Goal: Task Accomplishment & Management: Manage account settings

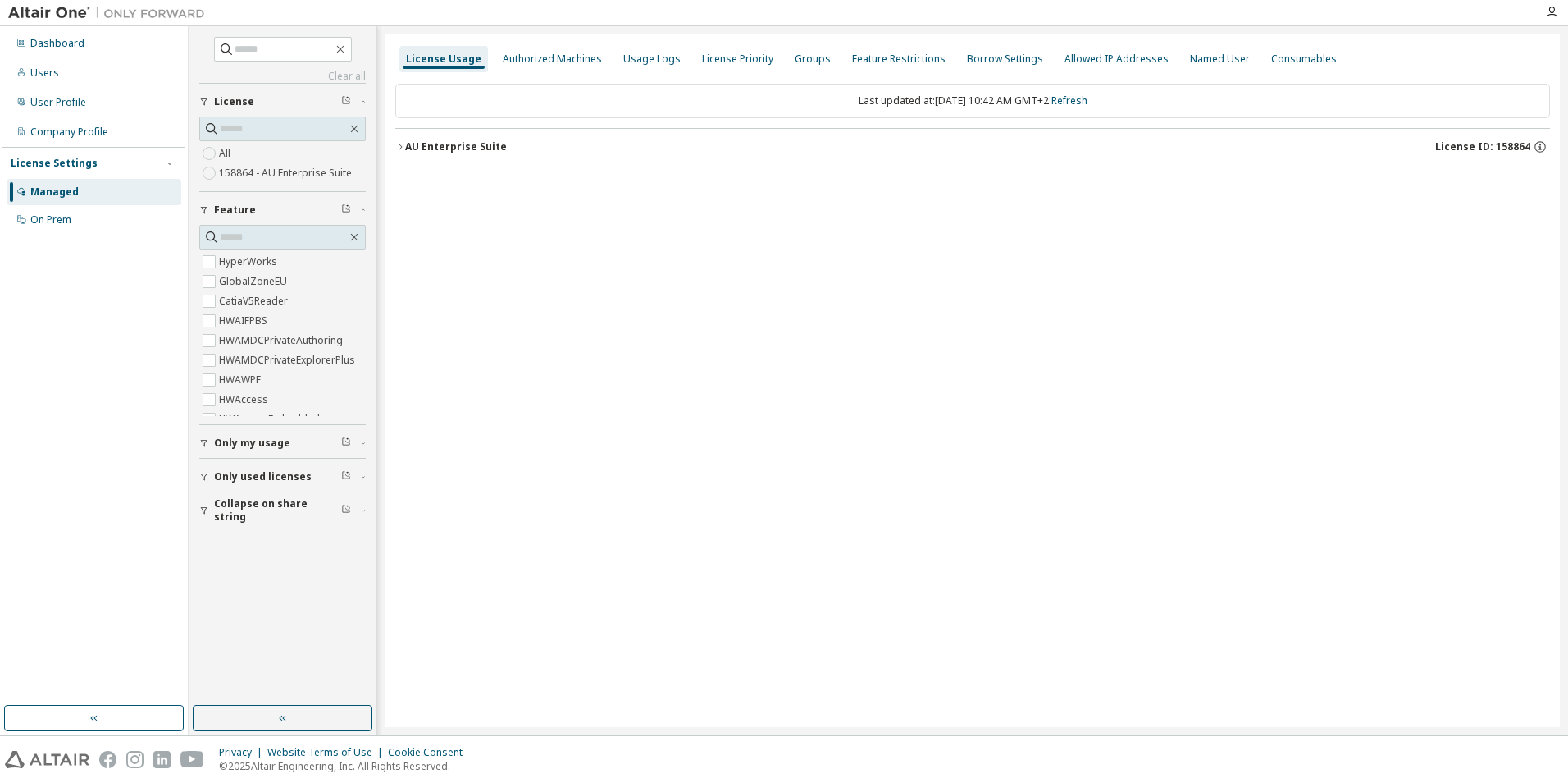
click at [246, 177] on label "158864 - AU Enterprise Suite" at bounding box center [286, 173] width 136 height 20
click at [402, 147] on icon "button" at bounding box center [400, 146] width 3 height 6
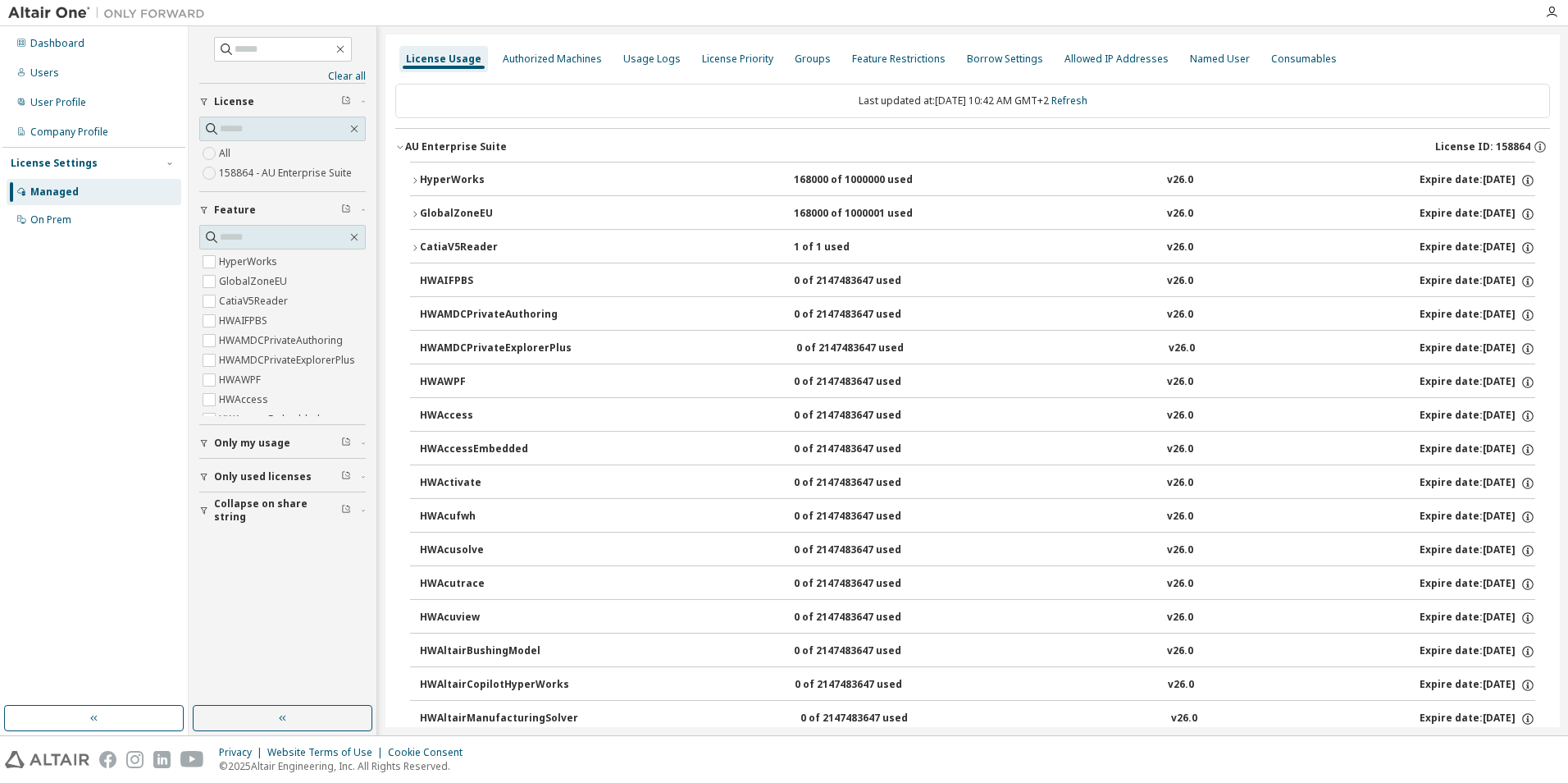
click at [417, 244] on icon "button" at bounding box center [415, 248] width 10 height 10
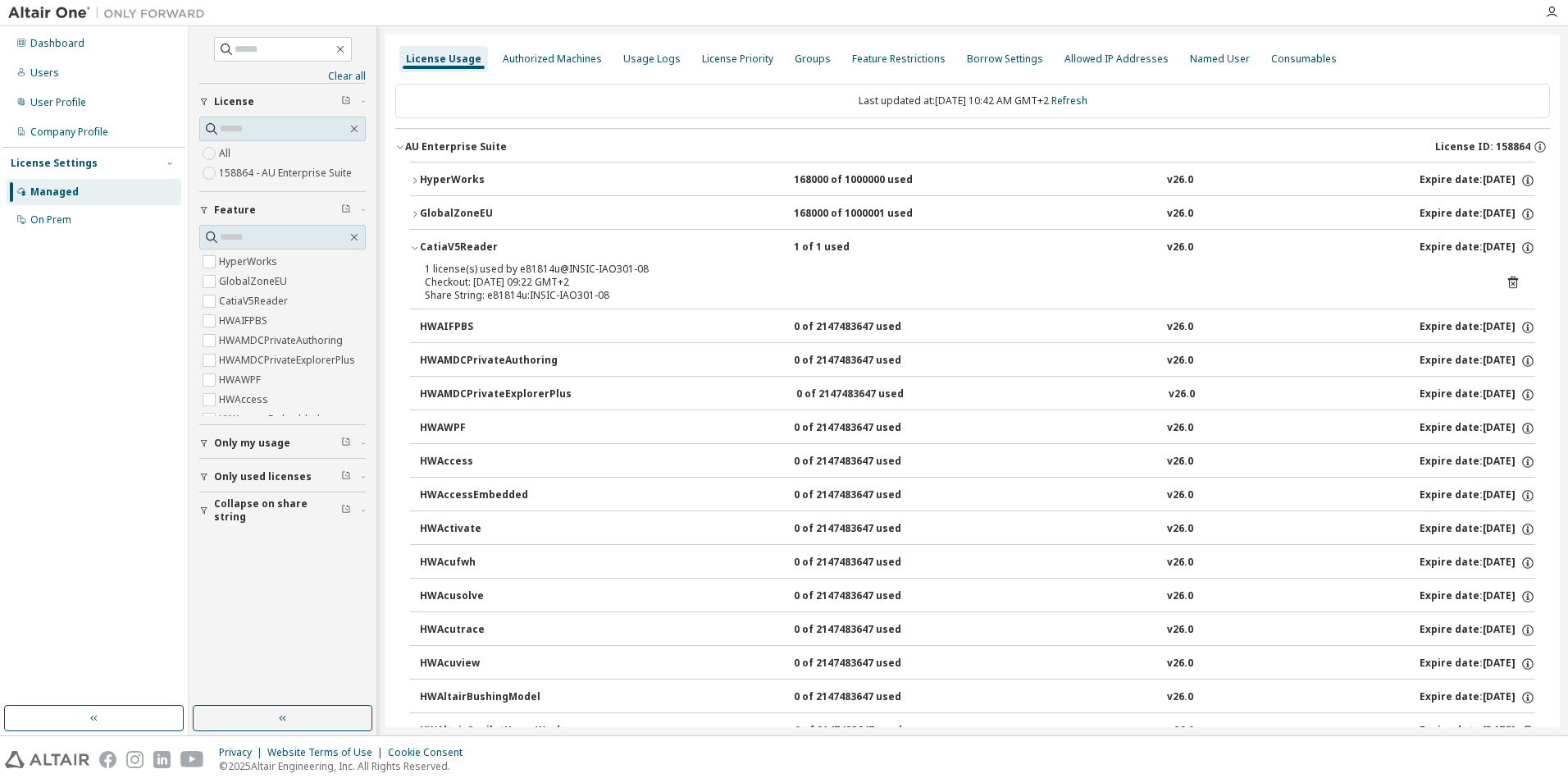
click at [467, 279] on div "Checkout: 2025-10-07 09:22 GMT+2" at bounding box center [953, 282] width 1056 height 13
drag, startPoint x: 467, startPoint y: 279, endPoint x: 417, endPoint y: 247, distance: 59.4
click at [417, 247] on icon "button" at bounding box center [415, 248] width 10 height 10
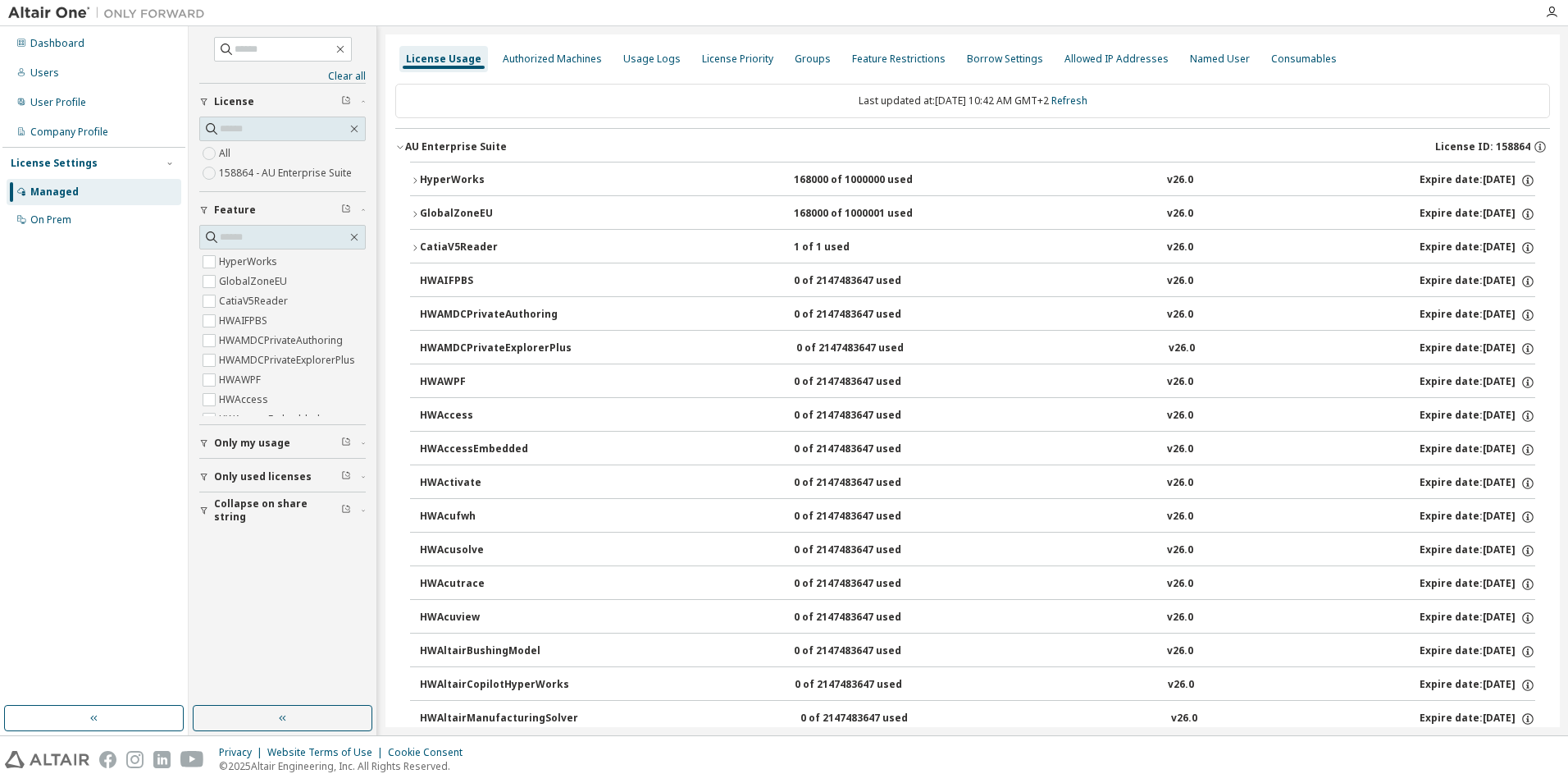
click at [417, 247] on icon "button" at bounding box center [415, 248] width 10 height 10
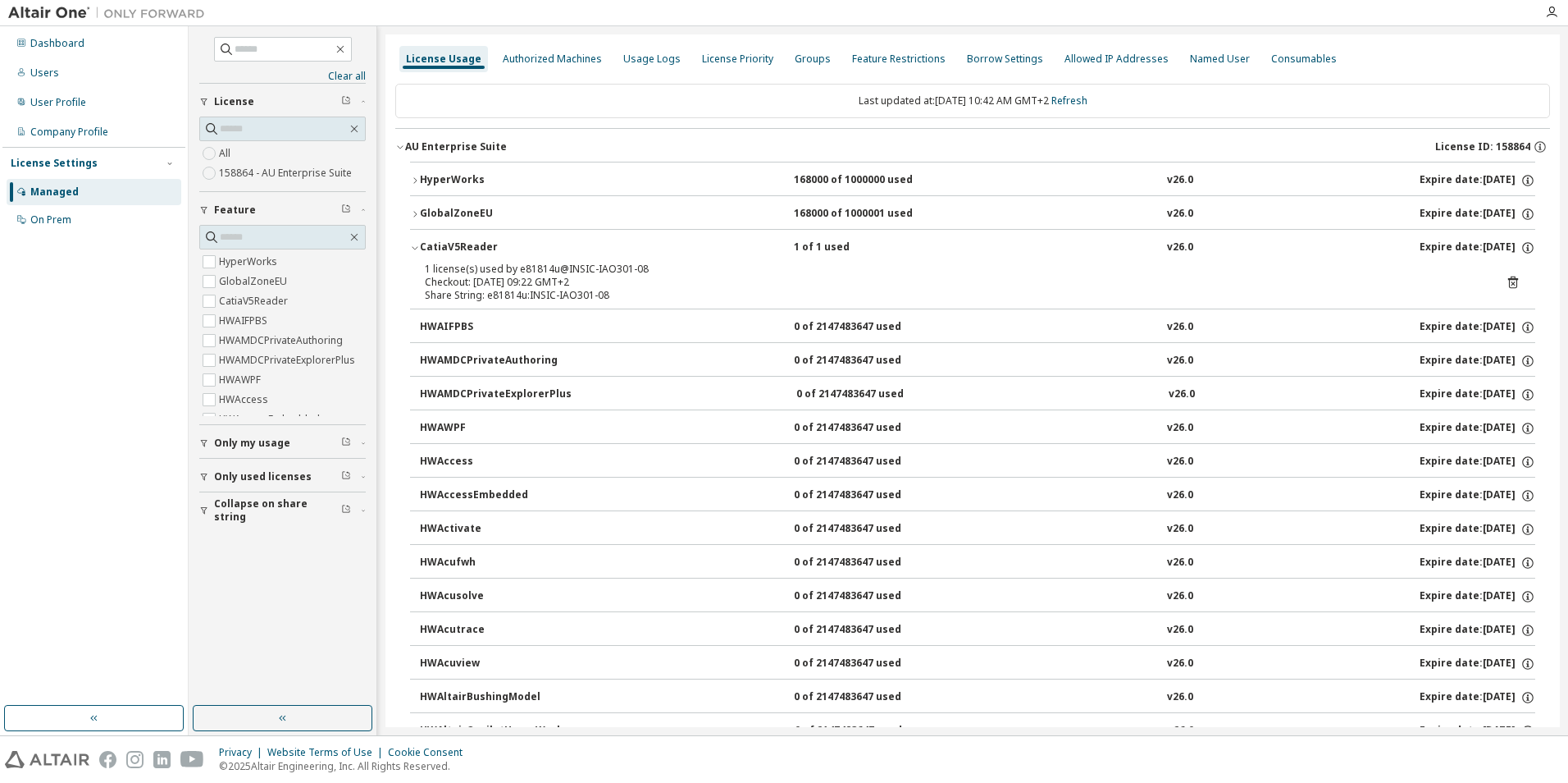
click at [1510, 284] on icon at bounding box center [1512, 284] width 4 height 4
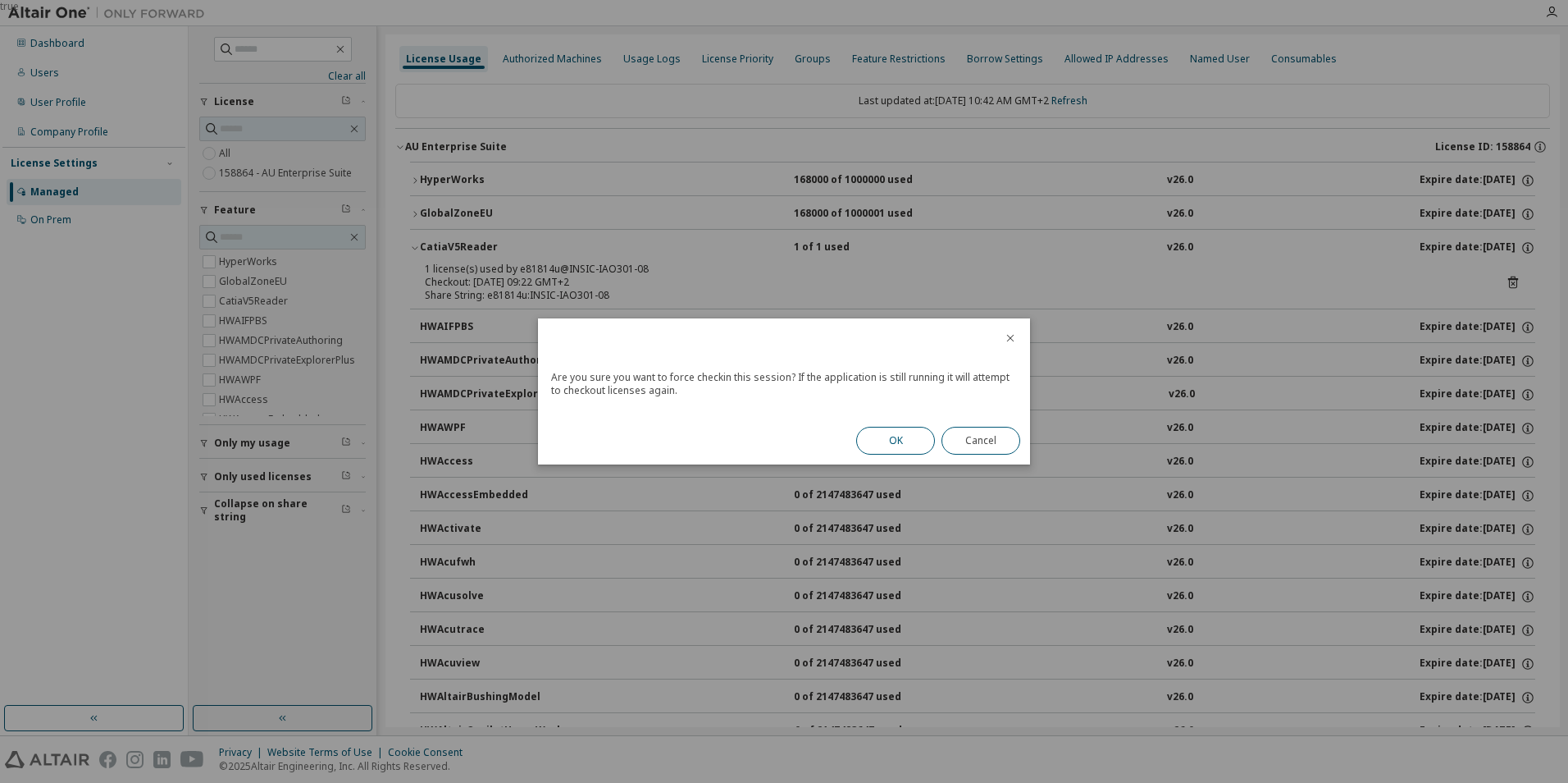
click at [896, 436] on button "OK" at bounding box center [895, 441] width 79 height 28
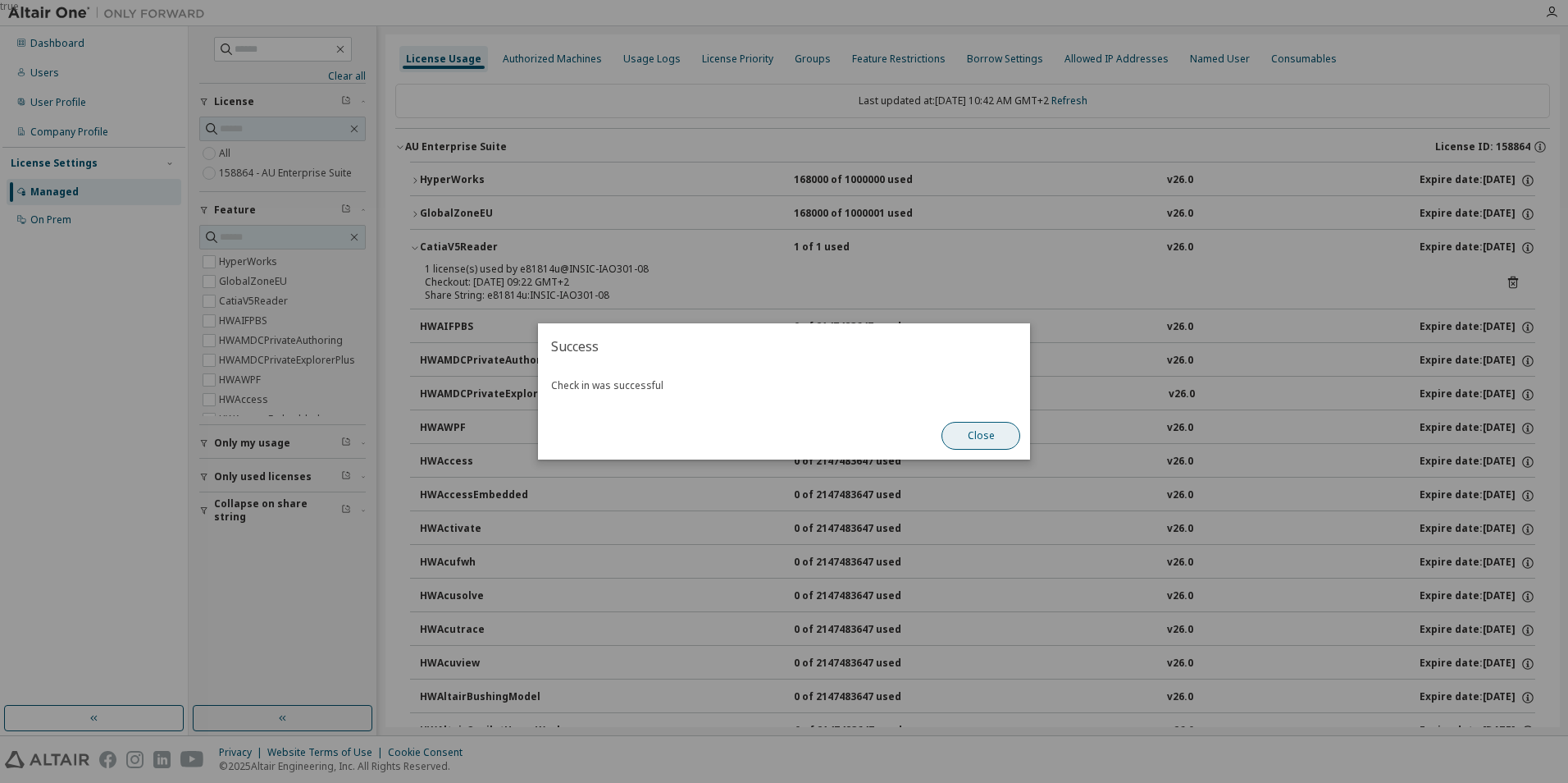
click at [953, 433] on button "Close" at bounding box center [980, 436] width 79 height 28
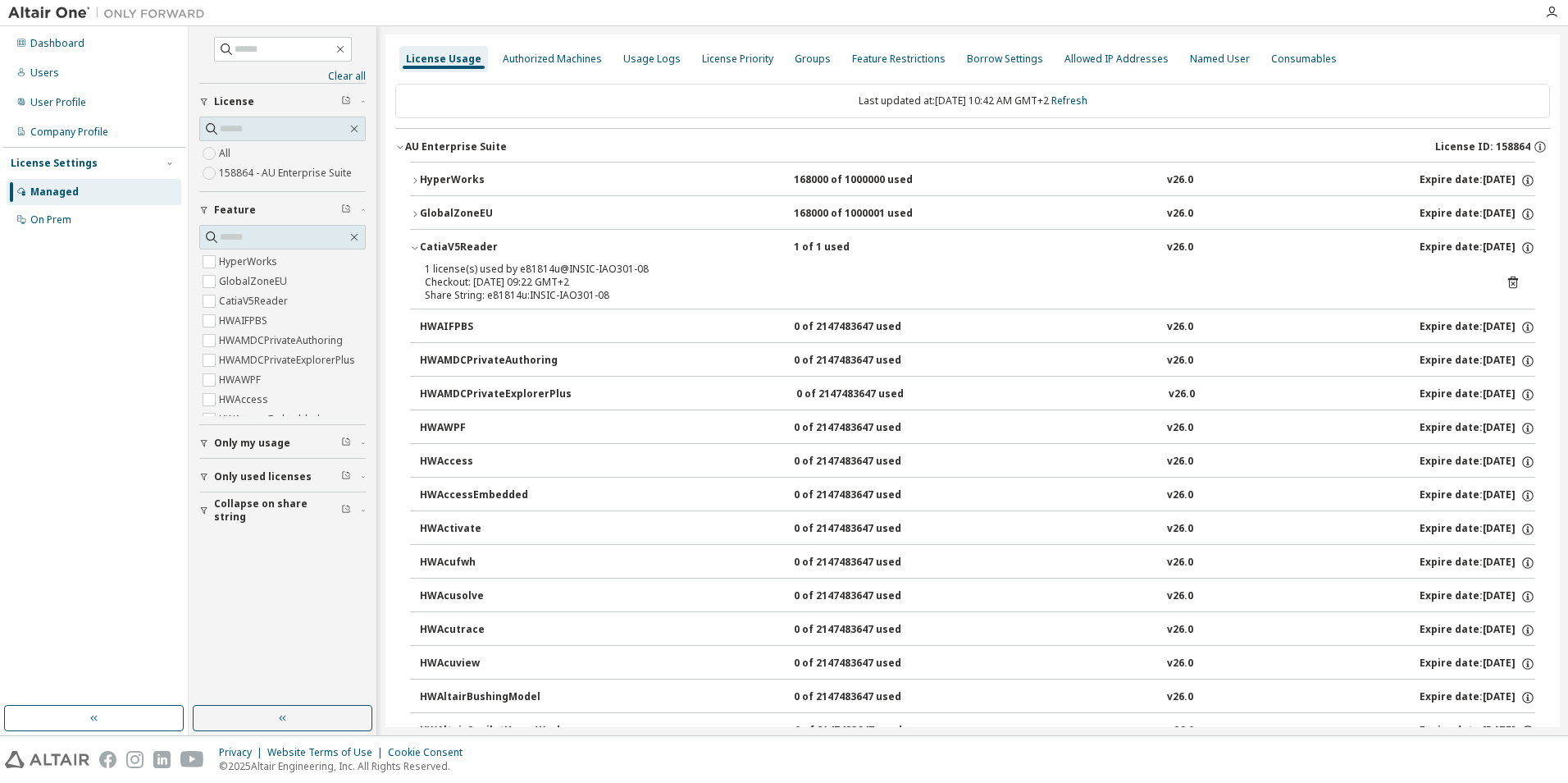
click at [823, 265] on div "1 license(s) used by e81814u@INSIC-IAO301-08" at bounding box center [953, 269] width 1056 height 13
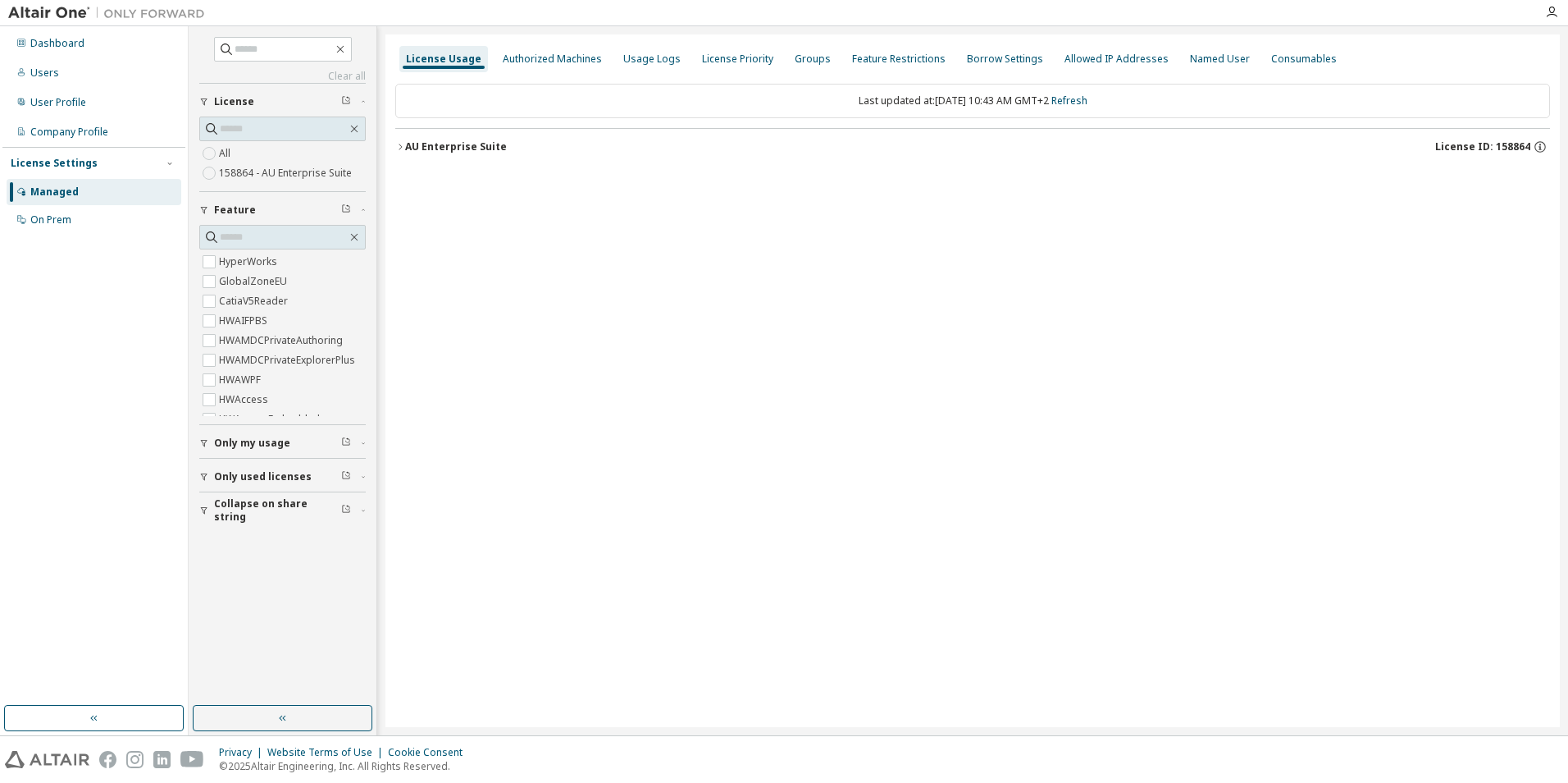
click at [400, 147] on icon "button" at bounding box center [400, 147] width 10 height 10
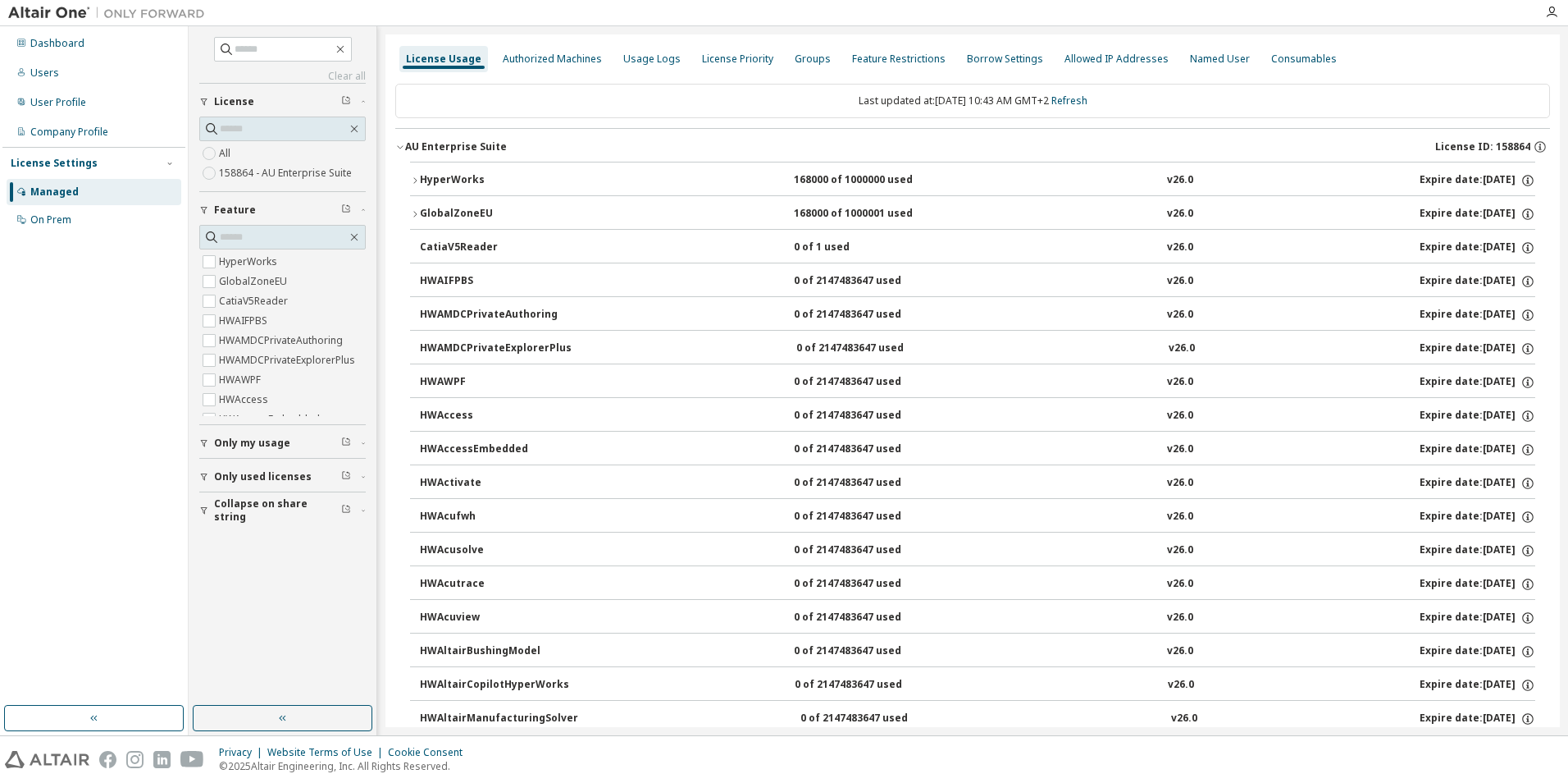
click at [437, 251] on div "CatiaV5Reader" at bounding box center [493, 248] width 147 height 15
click at [446, 246] on div "CatiaV5Reader" at bounding box center [493, 248] width 147 height 15
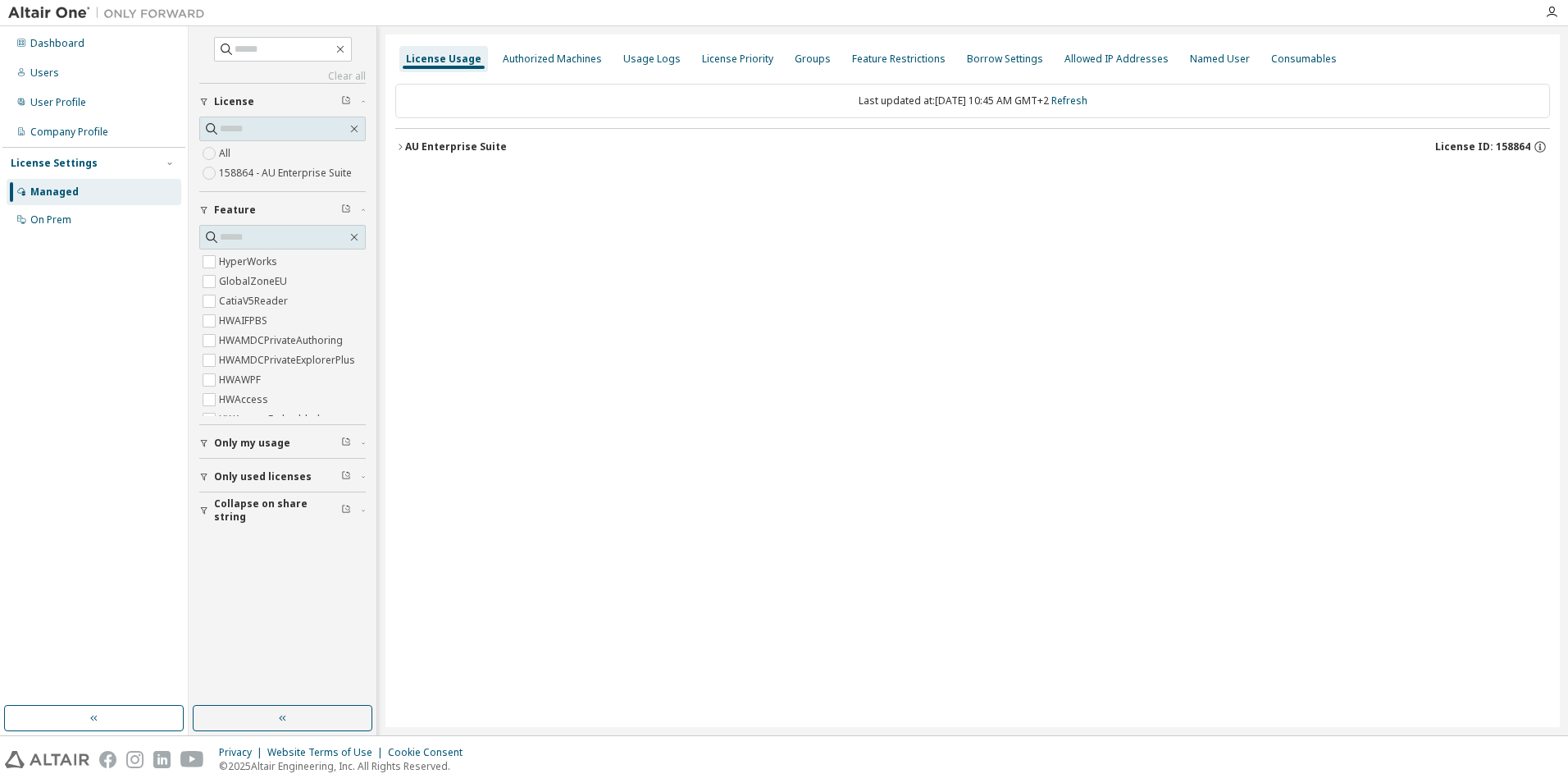
click at [400, 144] on icon "button" at bounding box center [400, 147] width 10 height 10
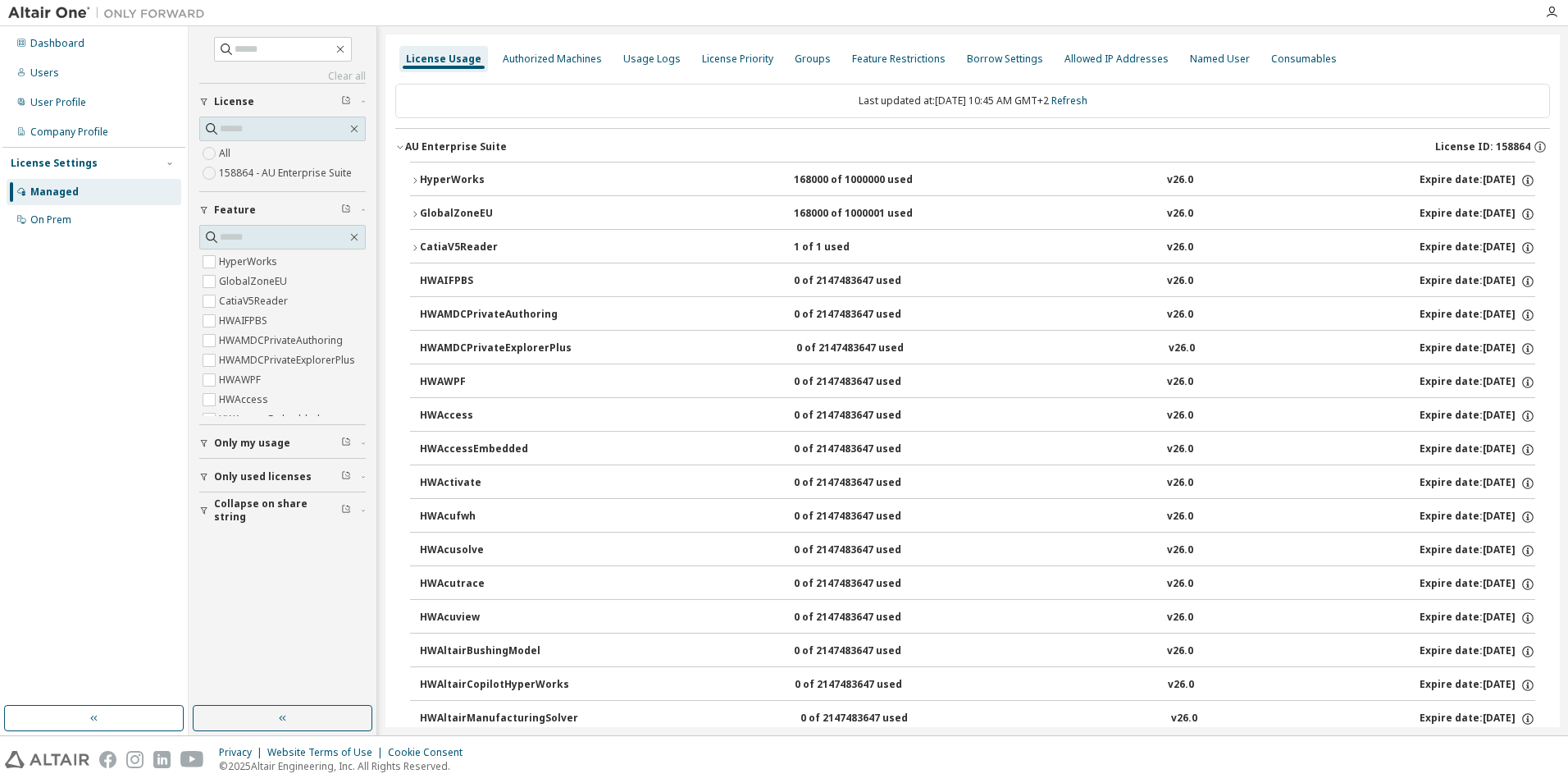
click at [418, 245] on icon "button" at bounding box center [415, 248] width 10 height 10
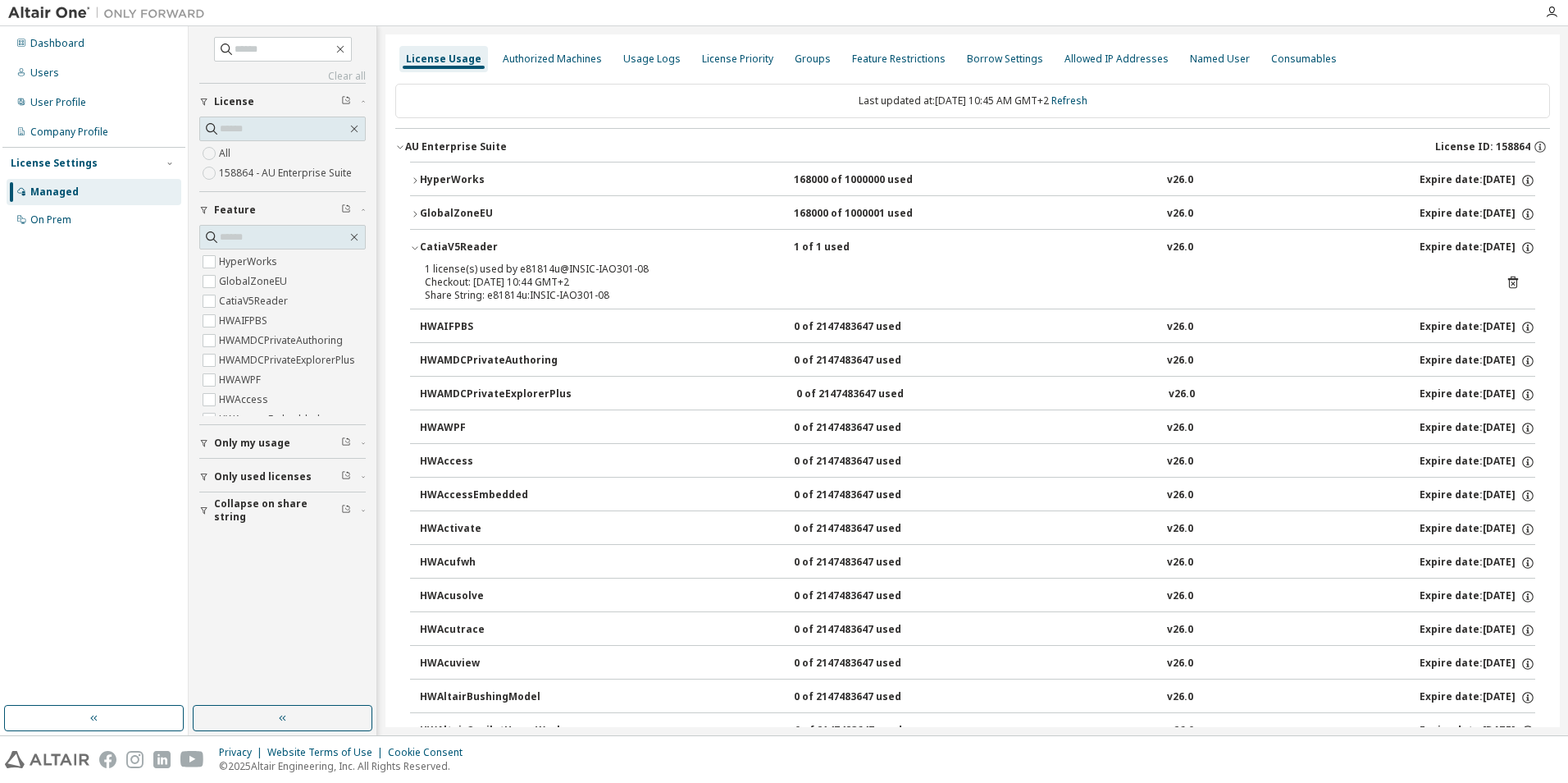
click at [1507, 282] on icon at bounding box center [1512, 282] width 15 height 15
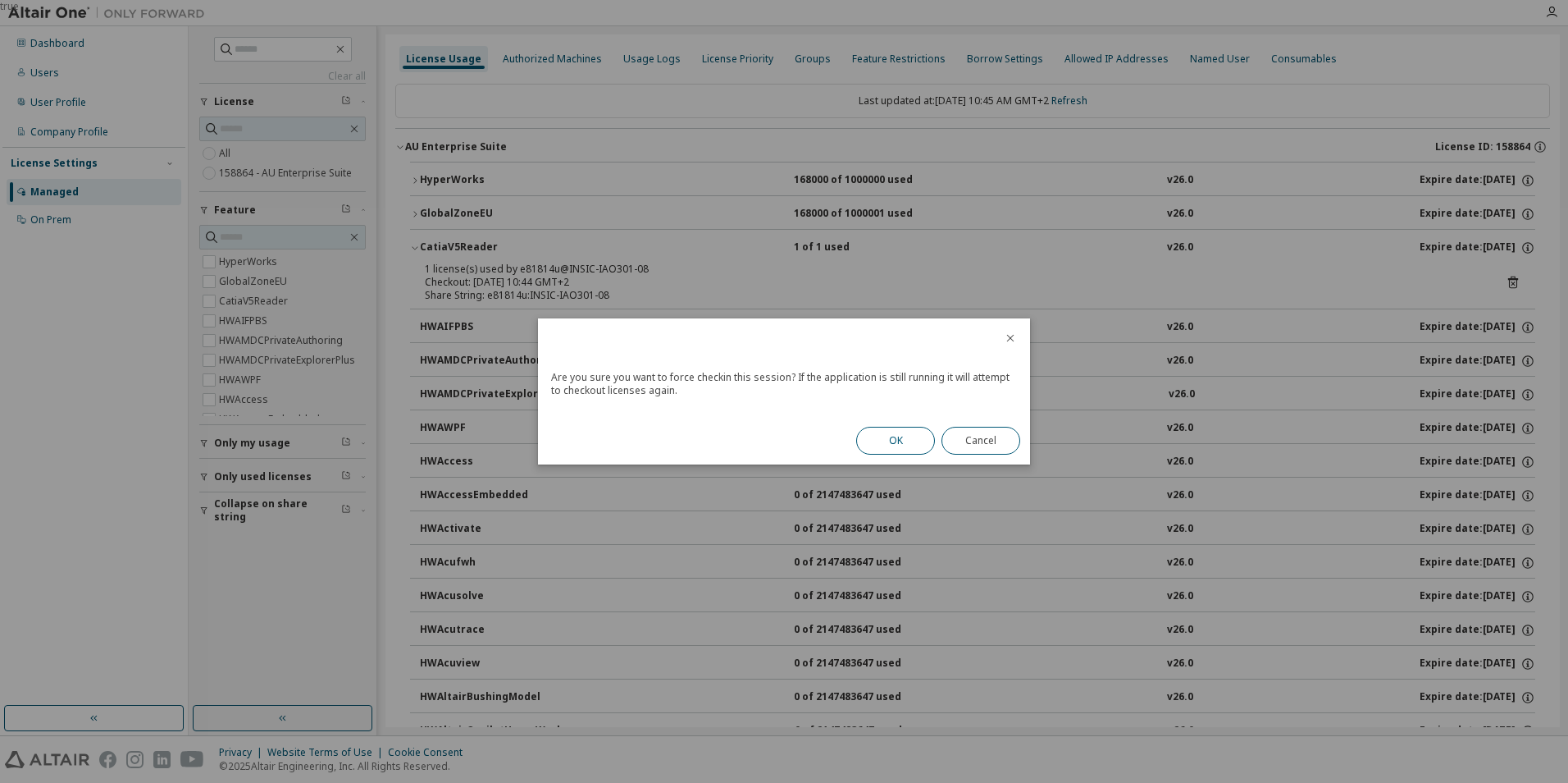
click at [910, 434] on button "OK" at bounding box center [895, 441] width 79 height 28
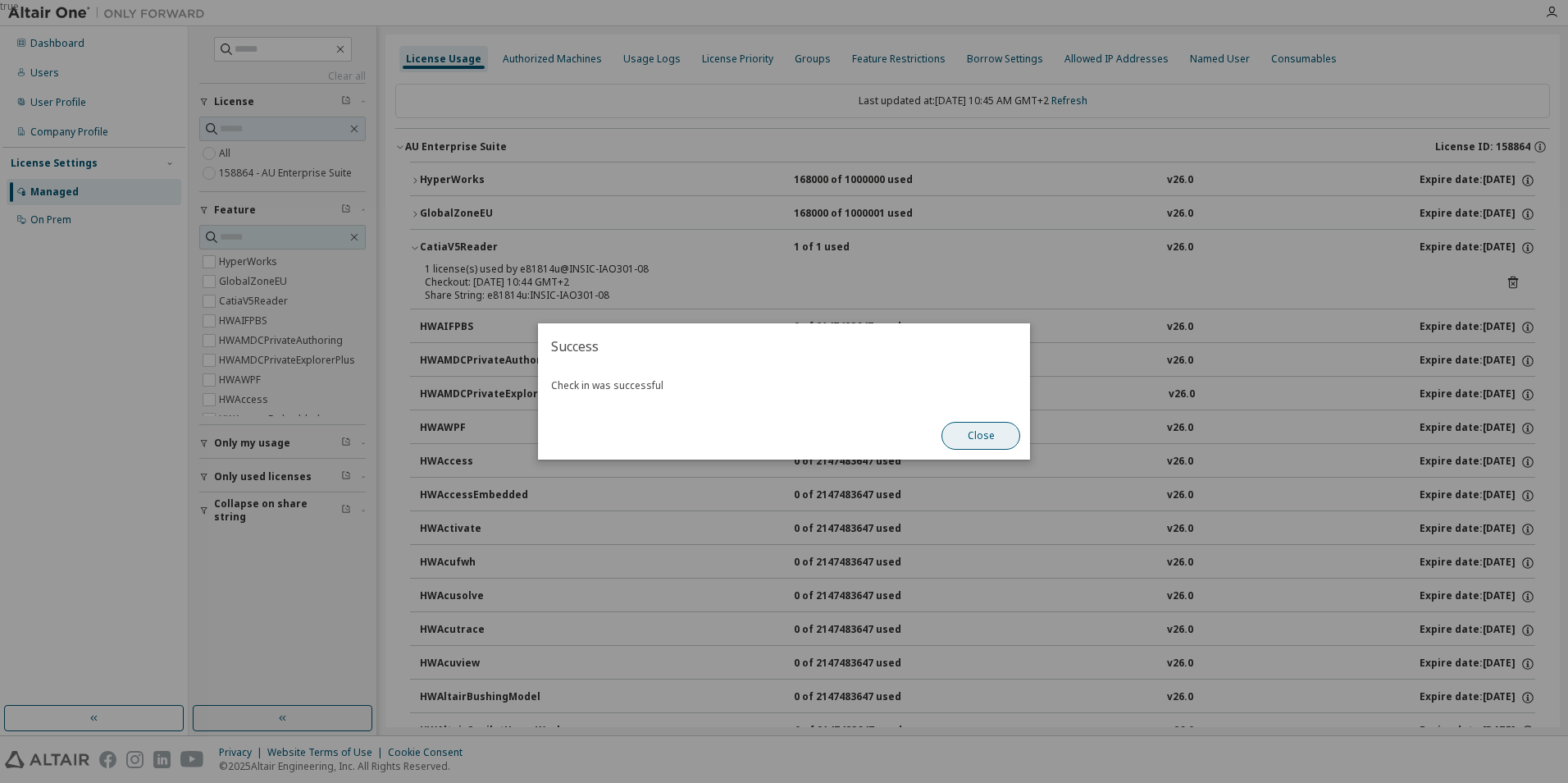
click at [979, 435] on button "Close" at bounding box center [980, 436] width 79 height 28
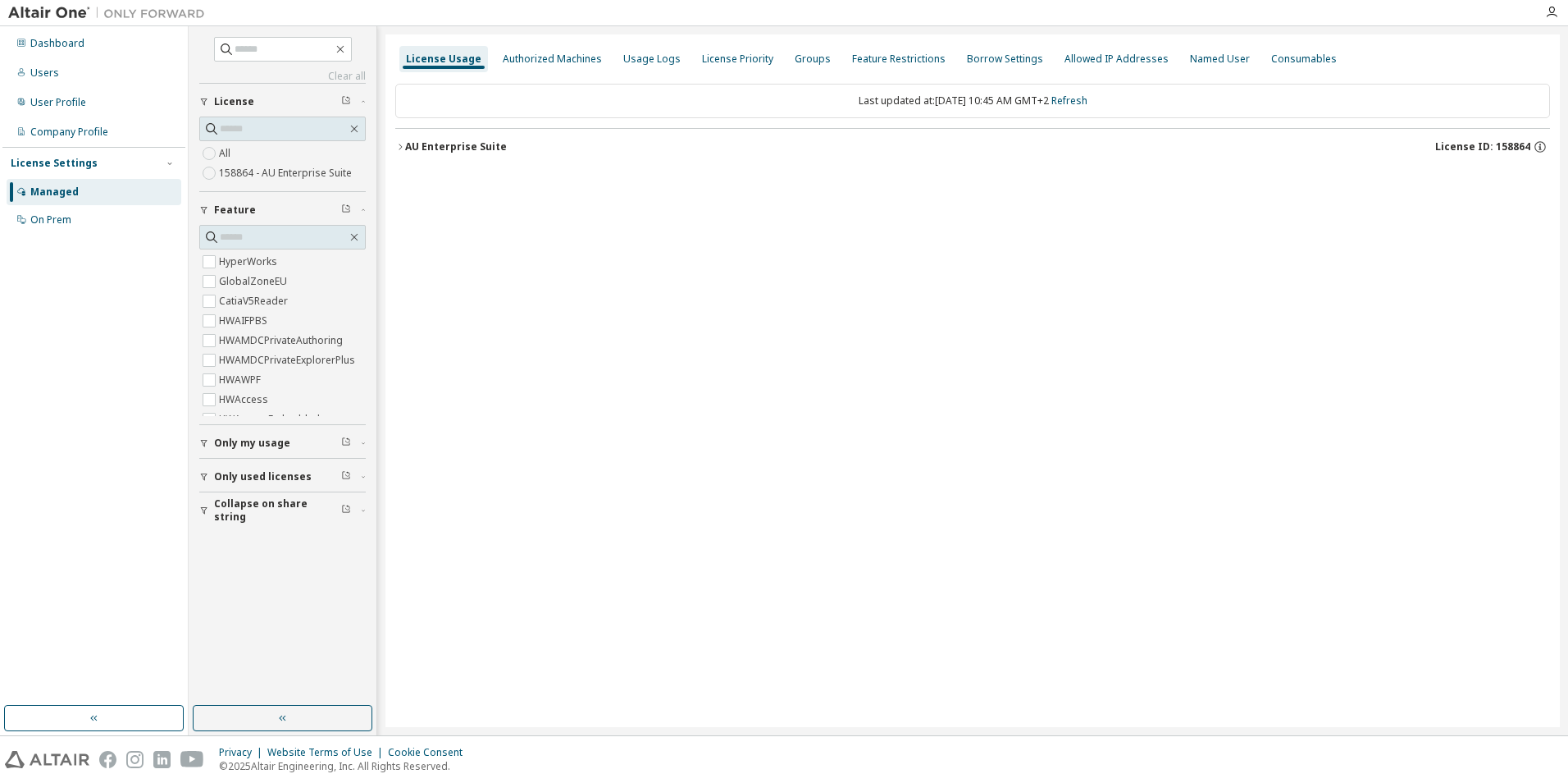
click at [400, 144] on icon "button" at bounding box center [400, 146] width 3 height 6
click at [400, 147] on icon "button" at bounding box center [400, 147] width 10 height 10
click at [400, 146] on icon "button" at bounding box center [400, 147] width 10 height 10
click at [399, 146] on icon "button" at bounding box center [400, 147] width 10 height 10
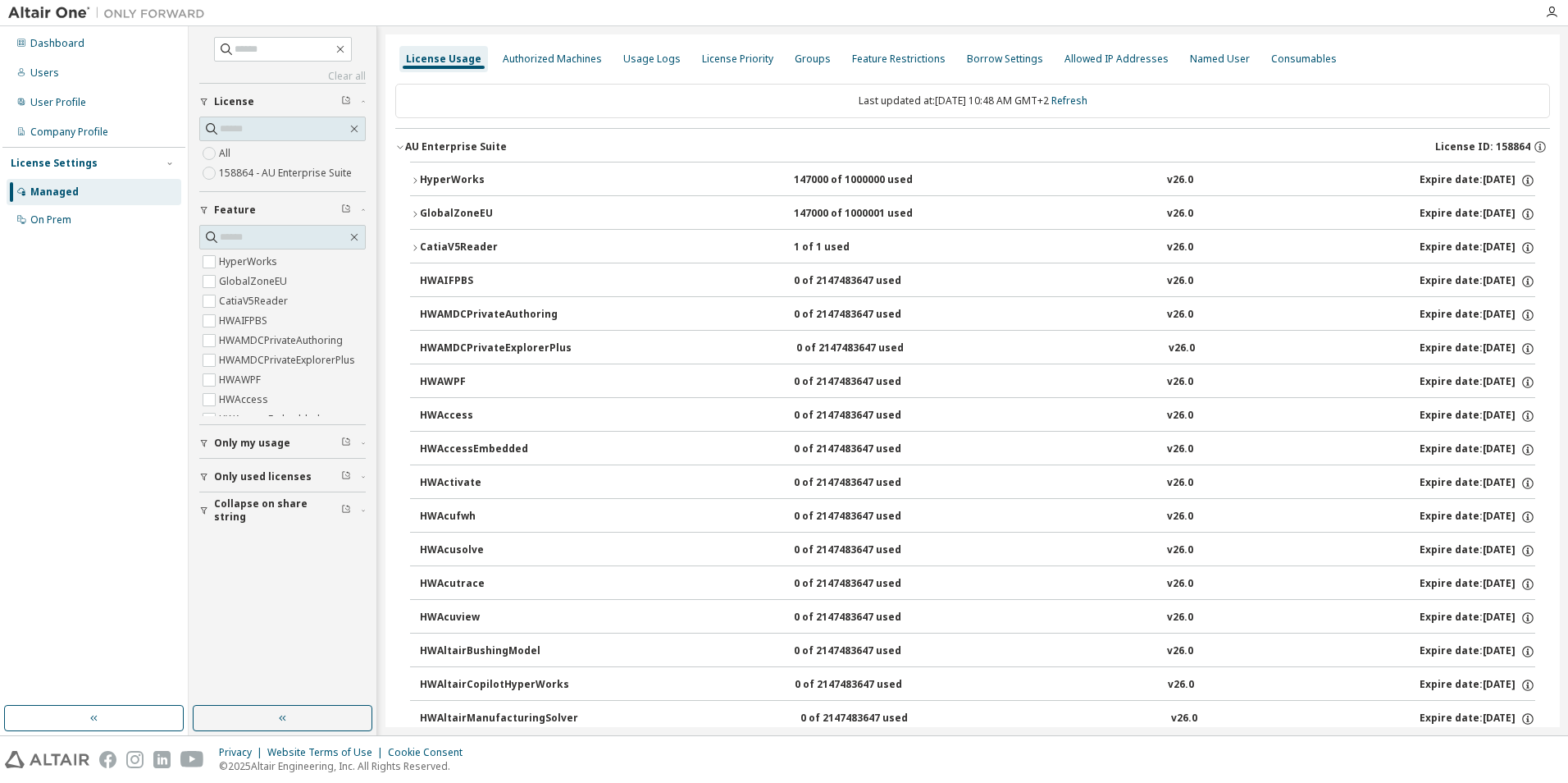
click at [418, 251] on icon "button" at bounding box center [415, 248] width 10 height 10
